Goal: Browse casually: Explore the website without a specific task or goal

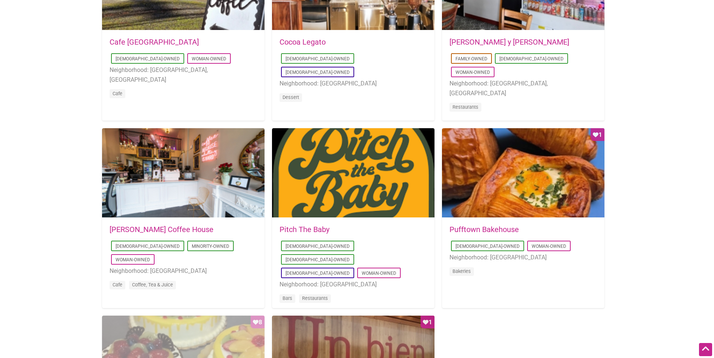
scroll to position [574, 0]
